Goal: Transaction & Acquisition: Purchase product/service

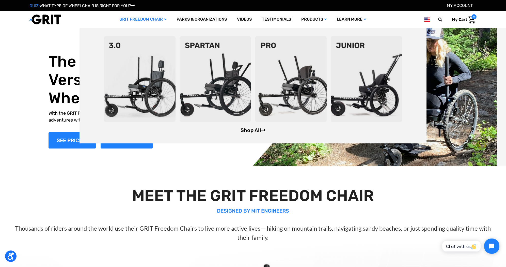
click at [259, 129] on link "Shop All" at bounding box center [253, 130] width 25 height 6
